Goal: Task Accomplishment & Management: Complete application form

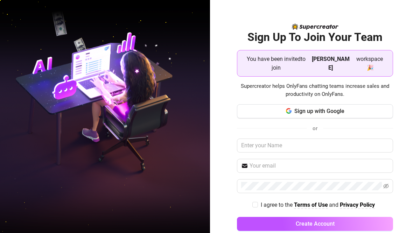
scroll to position [3, 0]
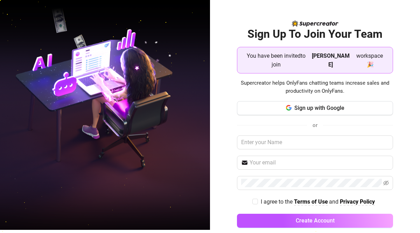
click at [227, 194] on div "Sign Up To Join Your Team You have been invited to join [PERSON_NAME] workspace…" at bounding box center [315, 113] width 210 height 233
click at [296, 136] on input "text" at bounding box center [315, 143] width 156 height 14
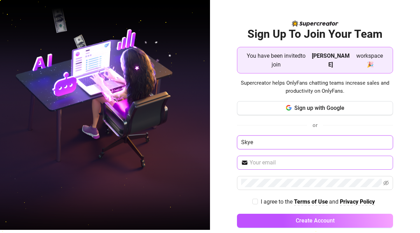
type input "Skye"
click at [286, 159] on input "text" at bounding box center [319, 163] width 139 height 8
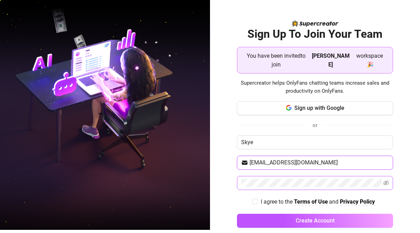
type input "[EMAIL_ADDRESS][DOMAIN_NAME]"
click at [255, 199] on input "I agree to the Terms of Use and Privacy Policy" at bounding box center [255, 201] width 5 height 5
checkbox input "true"
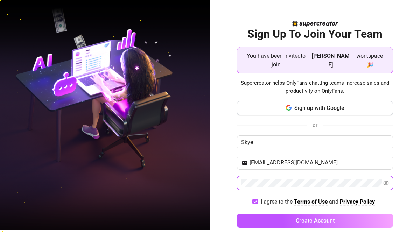
click at [386, 179] on span at bounding box center [387, 183] width 6 height 8
click at [386, 181] on icon "eye-invisible" at bounding box center [387, 183] width 6 height 5
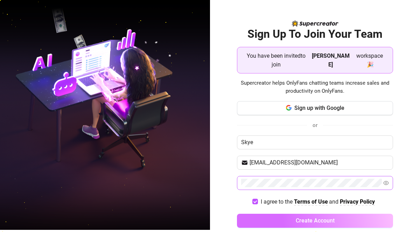
click at [316, 218] on span "Create Account" at bounding box center [315, 221] width 39 height 7
